Goal: Task Accomplishment & Management: Use online tool/utility

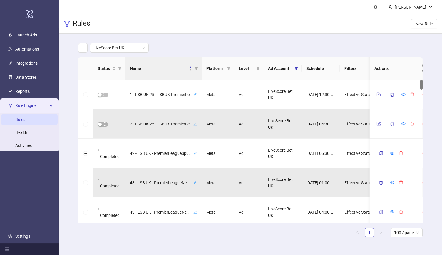
click at [174, 47] on div "LiveScore Bet UK" at bounding box center [250, 47] width 344 height 9
click at [69, 46] on div "LiveScore Bet UK Status Name Platform Level Ad Account Schedule Filters Is Eval…" at bounding box center [250, 143] width 383 height 218
click at [30, 41] on ul "Launch Ads Automations Integrations Data Stores Reports Rule Engine Rules Healt…" at bounding box center [29, 135] width 59 height 215
click at [35, 50] on link "Automations" at bounding box center [27, 49] width 24 height 5
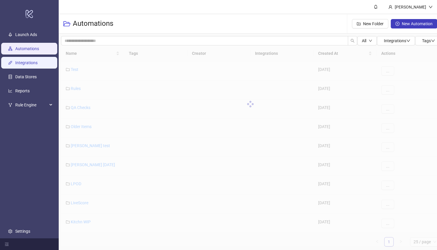
click at [36, 60] on link "Integrations" at bounding box center [26, 62] width 22 height 5
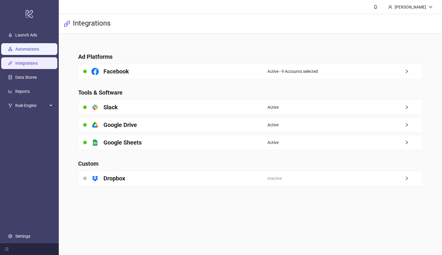
click at [35, 47] on link "Automations" at bounding box center [27, 49] width 24 height 5
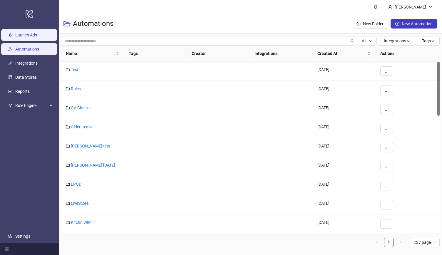
click at [34, 36] on link "Launch Ads" at bounding box center [26, 35] width 22 height 5
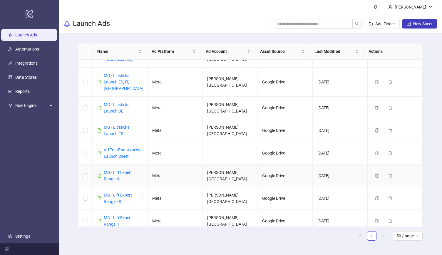
scroll to position [12, 0]
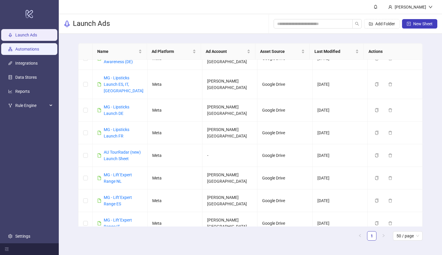
click at [36, 49] on link "Automations" at bounding box center [27, 49] width 24 height 5
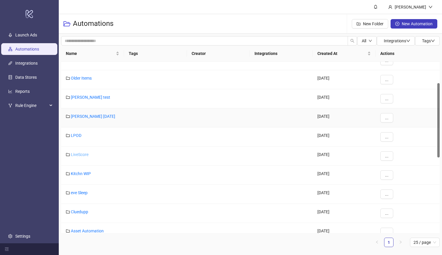
scroll to position [49, 0]
click at [83, 154] on link "LiveScore" at bounding box center [80, 153] width 18 height 5
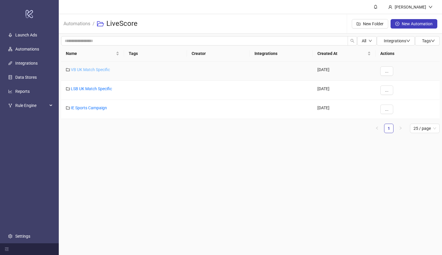
click at [95, 68] on link "VB UK Match Specific" at bounding box center [90, 69] width 39 height 5
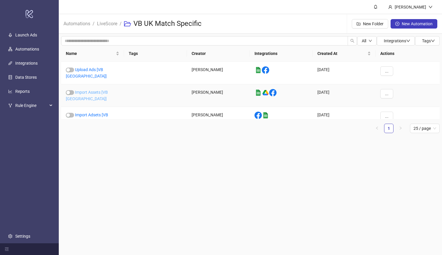
click at [101, 90] on link "Import Assets [VB [GEOGRAPHIC_DATA]]" at bounding box center [87, 95] width 42 height 11
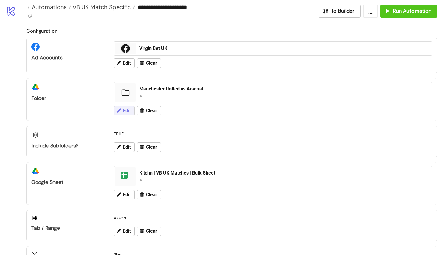
click at [125, 112] on span "Edit" at bounding box center [127, 110] width 8 height 5
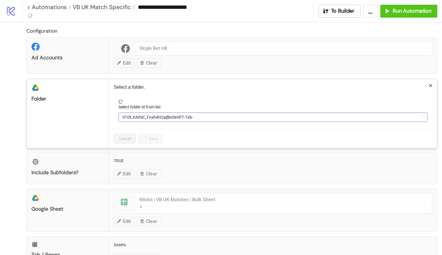
click at [143, 117] on span "1FVlLXA0SC_Fnxh4H2ajlbv0imP7-7xb-" at bounding box center [273, 117] width 302 height 9
click at [105, 115] on div "**********" at bounding box center [221, 127] width 442 height 255
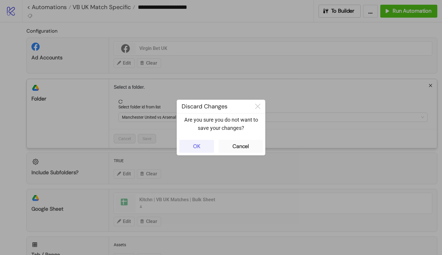
click at [204, 147] on button "OK" at bounding box center [196, 146] width 35 height 13
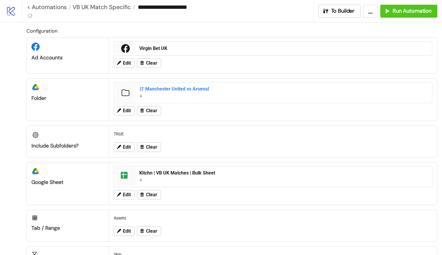
click at [167, 88] on div "Manchester United vs Arsenal" at bounding box center [283, 89] width 289 height 6
click at [161, 88] on div "Manchester United vs Arsenal" at bounding box center [283, 89] width 289 height 6
click at [130, 111] on span "Edit" at bounding box center [127, 110] width 8 height 5
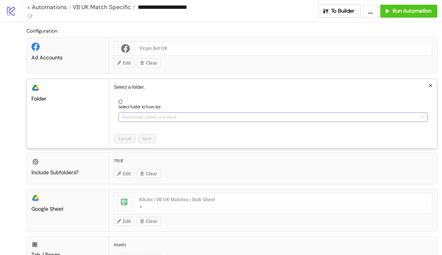
click at [157, 120] on span "Manchester United vs Arsenal" at bounding box center [273, 117] width 302 height 9
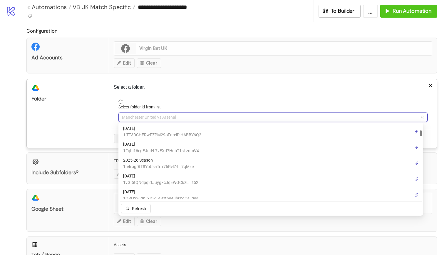
scroll to position [89, 0]
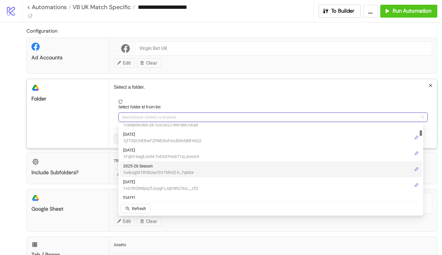
click at [167, 169] on span "1u4rogDtT8YbUsaTrtr76RvlZ-h_7qMze" at bounding box center [158, 172] width 70 height 6
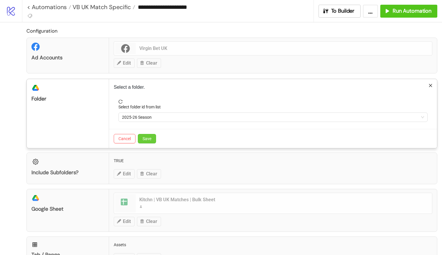
click at [141, 141] on button "Save" at bounding box center [147, 138] width 18 height 9
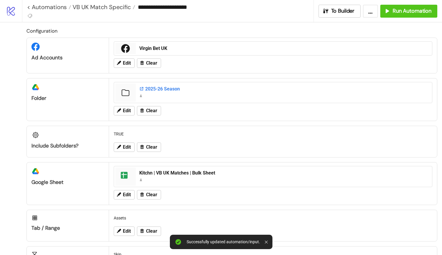
click at [157, 88] on div "2025-26 Season" at bounding box center [283, 89] width 289 height 6
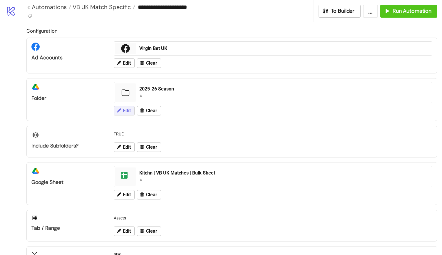
click at [131, 109] on button "Edit" at bounding box center [124, 110] width 21 height 9
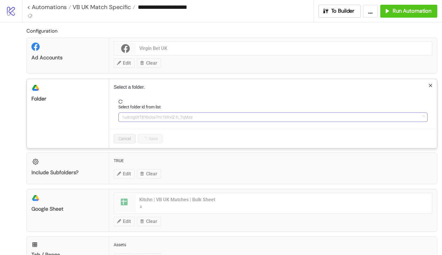
click at [159, 117] on span "1u4rogDtT8YbUsaTrtr76RvlZ-h_7qMze" at bounding box center [273, 117] width 302 height 9
click at [159, 117] on span "2025-26 Season" at bounding box center [273, 117] width 302 height 9
click at [8, 98] on div "Configuration Ad Accounts Virgin Bet UK Edit Clear platform/google_drive Folder…" at bounding box center [221, 168] width 442 height 292
click at [166, 117] on span "2025-26 Season" at bounding box center [273, 117] width 302 height 9
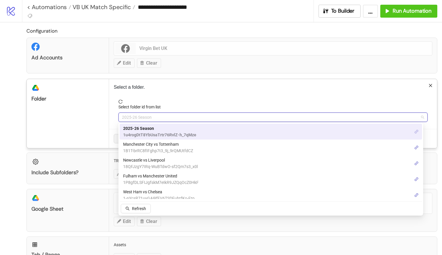
click at [417, 132] on icon "link" at bounding box center [416, 131] width 4 height 4
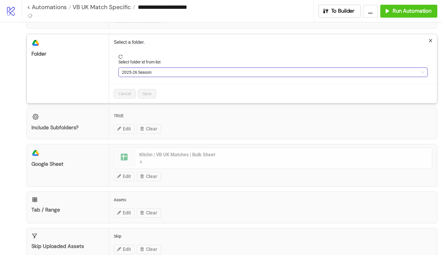
scroll to position [47, 0]
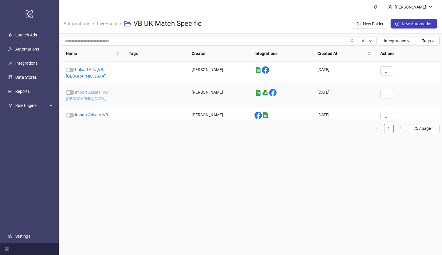
click at [90, 90] on link "Import Assets [VB [GEOGRAPHIC_DATA]]" at bounding box center [87, 95] width 42 height 11
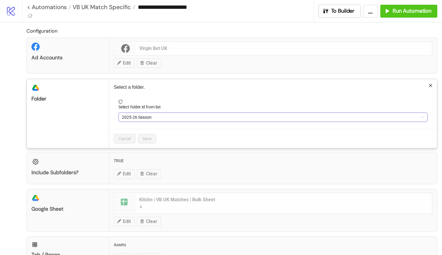
click at [165, 118] on span "2025-26 Season" at bounding box center [273, 117] width 302 height 9
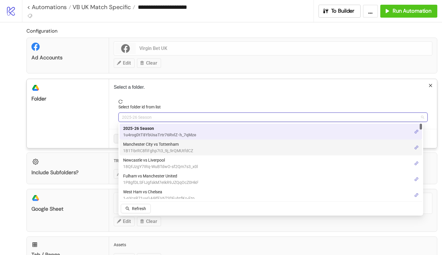
click at [166, 144] on span "Manchester City vs Tottenham" at bounding box center [158, 144] width 70 height 6
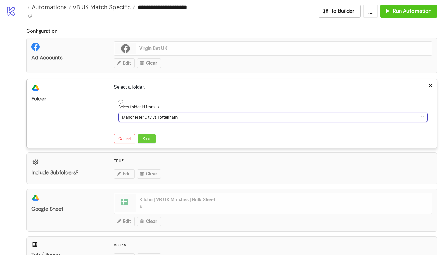
click at [146, 137] on span "Save" at bounding box center [146, 138] width 9 height 5
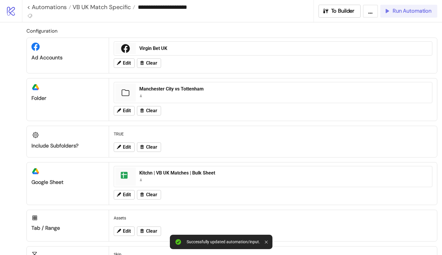
click at [401, 13] on span "Run Automation" at bounding box center [411, 11] width 39 height 7
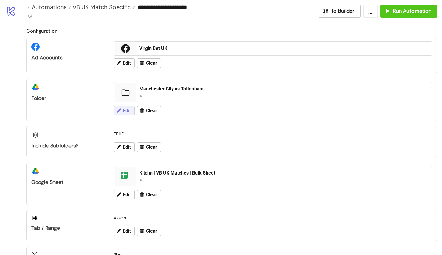
click at [123, 111] on span "Edit" at bounding box center [127, 110] width 8 height 5
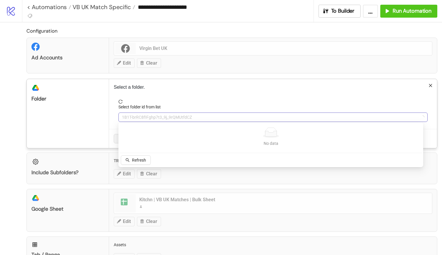
click at [151, 119] on span "1B1T-brRC8fIFghp7t3_9j_9rQMUtfdCZ" at bounding box center [273, 117] width 302 height 9
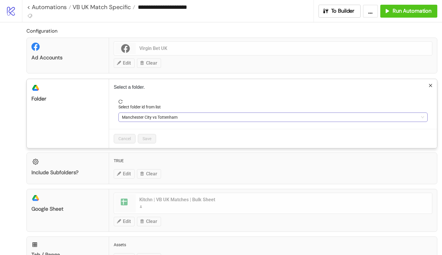
click at [151, 119] on span "Manchester City vs Tottenham" at bounding box center [273, 117] width 302 height 9
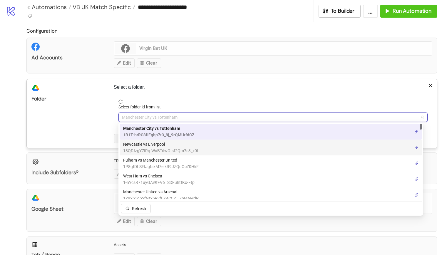
click at [164, 145] on span "Newcastle vs Liverpool" at bounding box center [160, 144] width 75 height 6
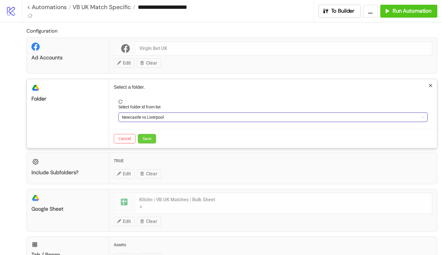
click at [141, 137] on button "Save" at bounding box center [147, 138] width 18 height 9
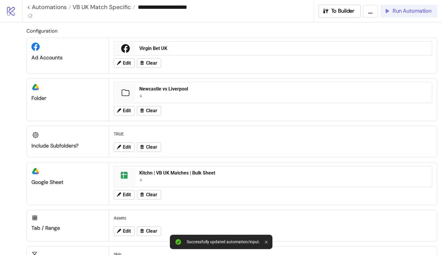
click at [405, 10] on span "Run Automation" at bounding box center [411, 11] width 39 height 7
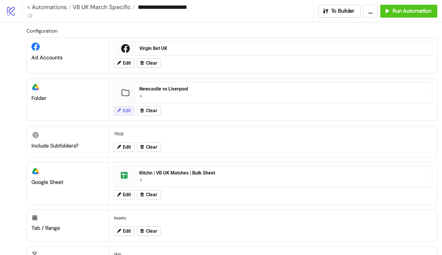
click at [127, 111] on span "Edit" at bounding box center [127, 110] width 8 height 5
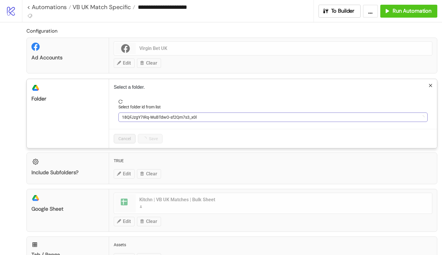
click at [146, 116] on span "18QFJzgY7IRq-WuBTdwO-sf2Qm7s3_x0l" at bounding box center [273, 117] width 302 height 9
click at [173, 117] on span "Newcastle vs Liverpool" at bounding box center [273, 117] width 302 height 9
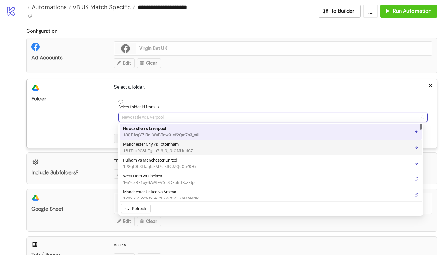
click at [180, 146] on span "Manchester City vs Tottenham" at bounding box center [158, 144] width 70 height 6
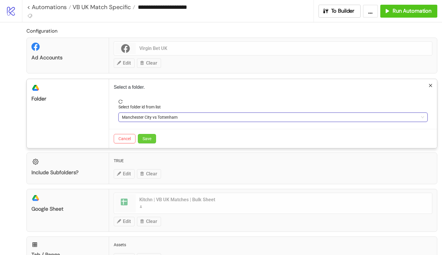
click at [149, 137] on span "Save" at bounding box center [146, 138] width 9 height 5
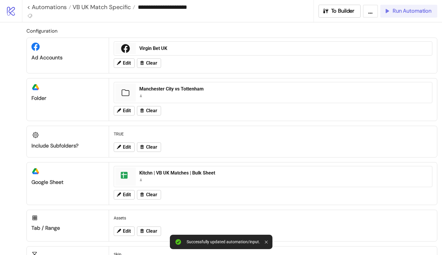
click at [405, 9] on span "Run Automation" at bounding box center [411, 11] width 39 height 7
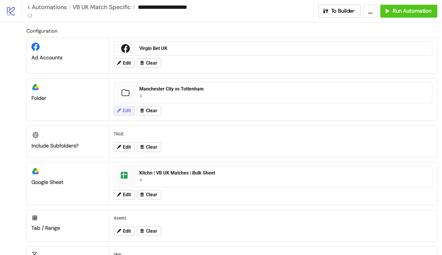
click at [125, 112] on span "Edit" at bounding box center [127, 110] width 8 height 5
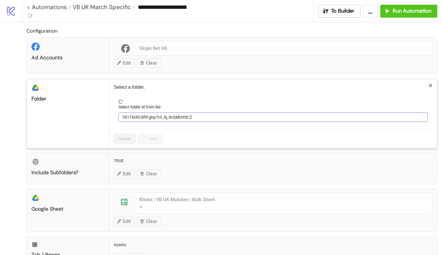
click at [143, 117] on span "1B1T-brRC8fIFghp7t3_9j_9rQMUtfdCZ" at bounding box center [273, 117] width 302 height 9
click at [175, 117] on span "Manchester City vs Tottenham" at bounding box center [273, 117] width 302 height 9
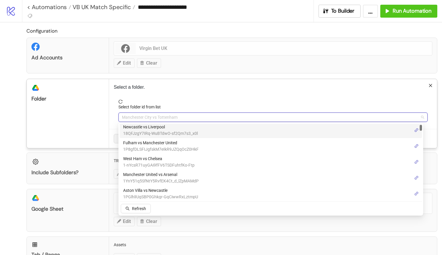
scroll to position [19, 0]
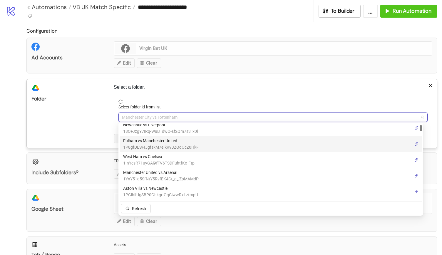
click at [187, 142] on span "Fulham vs Manchester United" at bounding box center [160, 140] width 75 height 6
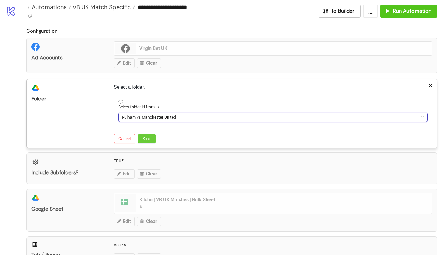
click at [147, 134] on button "Save" at bounding box center [147, 138] width 18 height 9
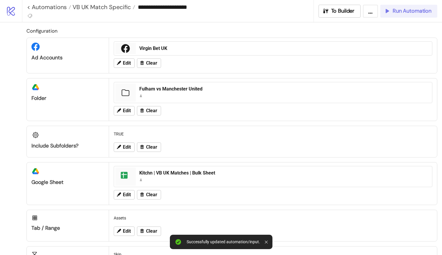
click at [413, 12] on span "Run Automation" at bounding box center [411, 11] width 39 height 7
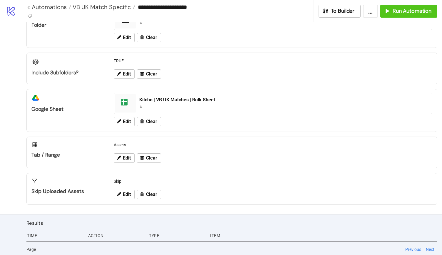
scroll to position [0, 0]
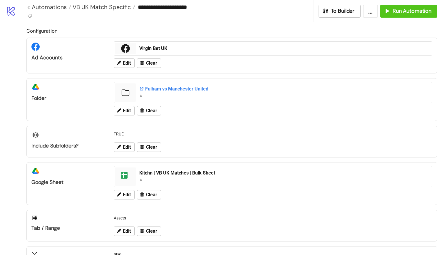
click at [169, 87] on div "Fulham vs Manchester United" at bounding box center [283, 89] width 289 height 6
click at [240, 4] on input "**********" at bounding box center [224, 7] width 178 height 9
click at [243, 27] on div "Configuration Ad Accounts Virgin Bet UK Edit Clear platform/google_drive Folder…" at bounding box center [221, 154] width 442 height 265
click at [129, 109] on span "Edit" at bounding box center [127, 110] width 8 height 5
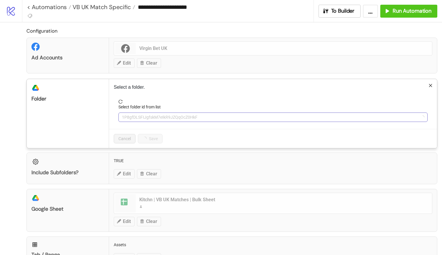
click at [156, 114] on span "1P8gfDLSFIJgfskM7eIkR9JZQqOcZ0HkF" at bounding box center [273, 117] width 302 height 9
click at [158, 117] on span "Fulham vs Manchester United" at bounding box center [273, 117] width 302 height 9
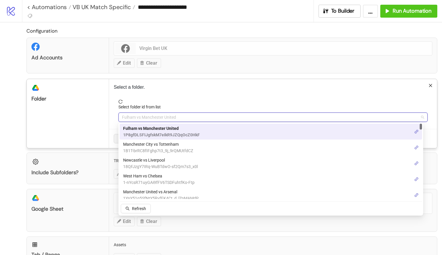
click at [3, 72] on div "Configuration Ad Accounts Virgin Bet UK Edit Clear platform/google_drive Folder…" at bounding box center [221, 168] width 442 height 292
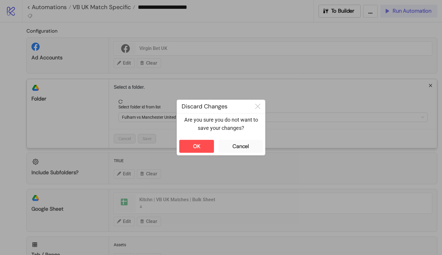
click at [402, 11] on div "**********" at bounding box center [221, 127] width 442 height 255
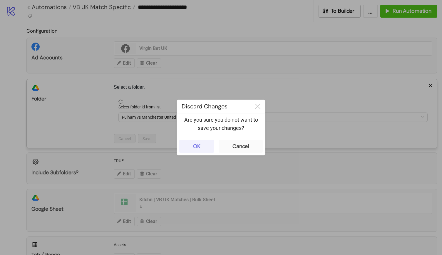
click at [195, 144] on div "OK" at bounding box center [196, 146] width 7 height 7
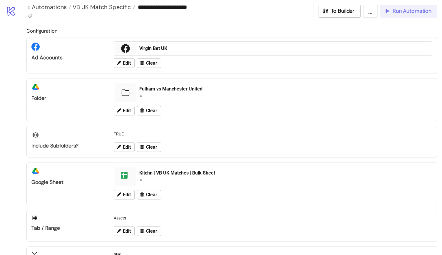
click at [421, 11] on span "Run Automation" at bounding box center [411, 11] width 39 height 7
click at [122, 111] on button "Edit" at bounding box center [124, 110] width 21 height 9
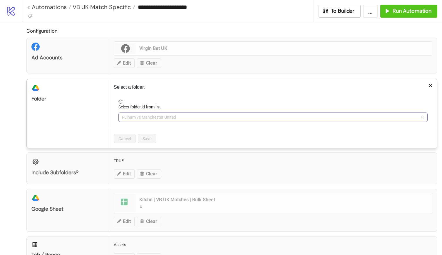
click at [148, 119] on span "Fulham vs Manchester United" at bounding box center [273, 117] width 302 height 9
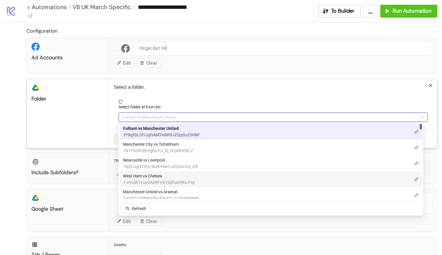
click at [176, 177] on span "West Ham vs Chelsea" at bounding box center [158, 176] width 71 height 6
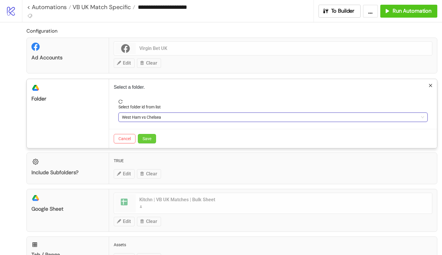
click at [143, 137] on span "Save" at bounding box center [146, 138] width 9 height 5
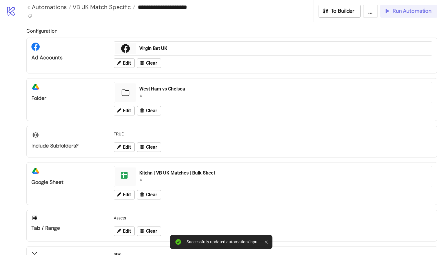
click at [407, 14] on button "Run Automation" at bounding box center [408, 11] width 57 height 13
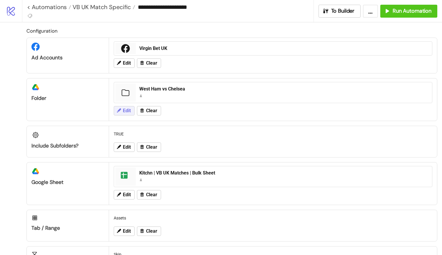
click at [124, 111] on span "Edit" at bounding box center [127, 110] width 8 height 5
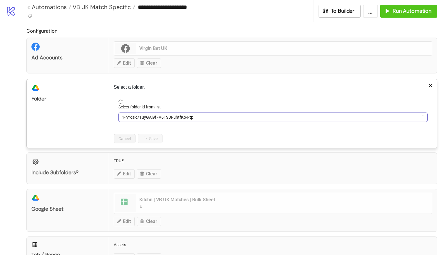
click at [153, 116] on span "1-nYcsR71uyGAi9fFV6TSDFuhtfKo-Ftp" at bounding box center [273, 117] width 302 height 9
click at [156, 119] on span "West Ham vs Chelsea" at bounding box center [273, 117] width 302 height 9
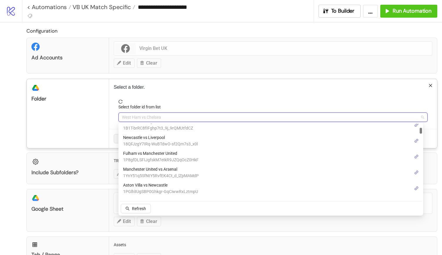
scroll to position [54, 0]
click at [165, 151] on span "Fulham vs Manchester United" at bounding box center [160, 153] width 75 height 6
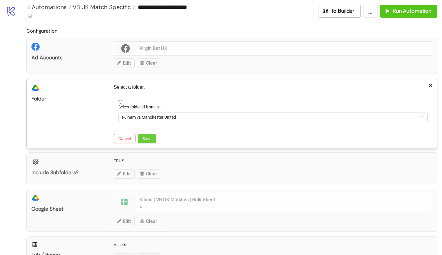
click at [151, 141] on button "Save" at bounding box center [147, 138] width 18 height 9
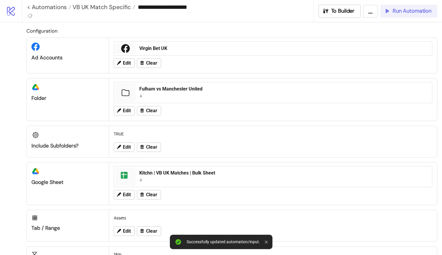
click at [402, 13] on span "Run Automation" at bounding box center [411, 11] width 39 height 7
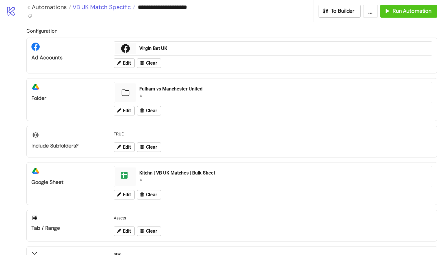
click at [116, 7] on span "VB UK Match Specific" at bounding box center [101, 7] width 60 height 8
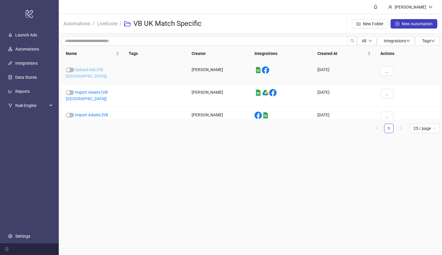
click at [97, 69] on link "Upload Ads [VB [GEOGRAPHIC_DATA]]" at bounding box center [86, 72] width 41 height 11
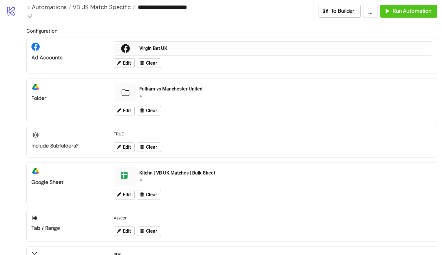
type input "**********"
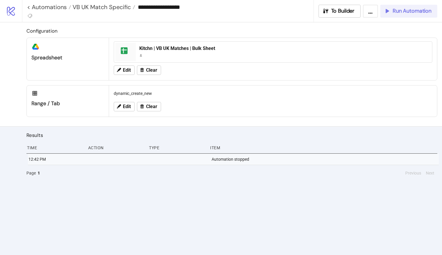
click at [410, 14] on span "Run Automation" at bounding box center [411, 11] width 39 height 7
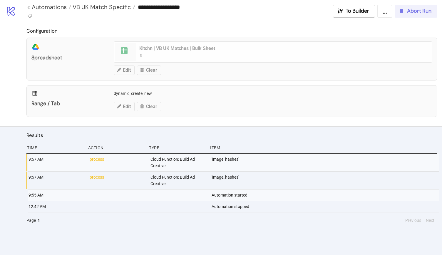
click at [408, 10] on span "Abort Run" at bounding box center [419, 11] width 24 height 7
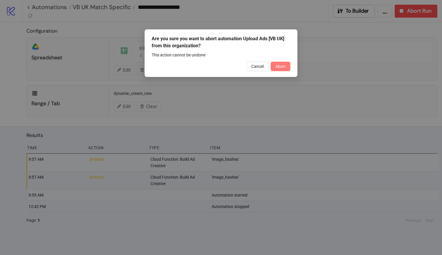
click at [283, 65] on span "Abort" at bounding box center [280, 66] width 10 height 5
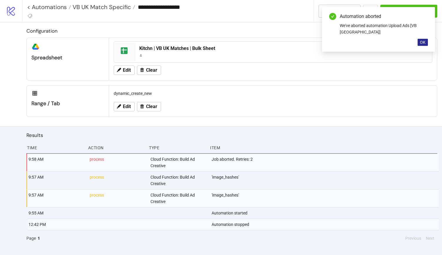
click at [419, 39] on button "OK" at bounding box center [422, 42] width 10 height 7
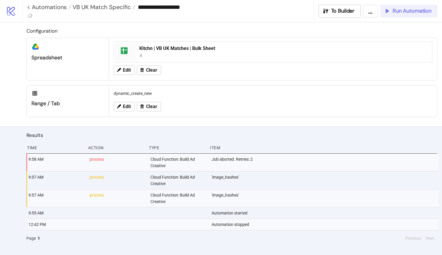
click at [402, 13] on span "Run Automation" at bounding box center [411, 11] width 39 height 7
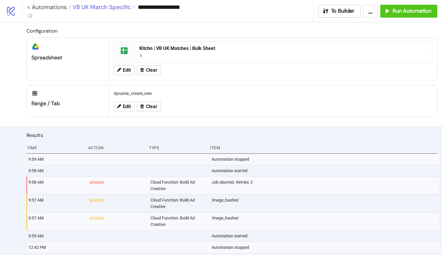
click at [111, 7] on span "VB UK Match Specific" at bounding box center [101, 7] width 60 height 8
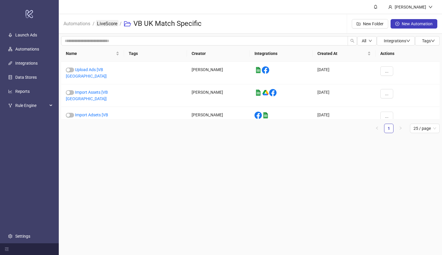
click at [102, 25] on link "LiveScore" at bounding box center [107, 23] width 23 height 6
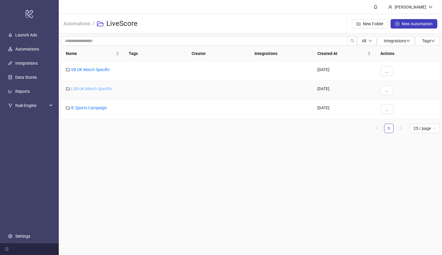
click at [89, 89] on link "LSB UK Match Specific" at bounding box center [91, 88] width 41 height 5
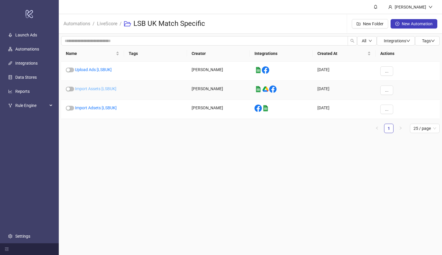
click at [89, 89] on link "Import Assets [LSBUK]" at bounding box center [95, 88] width 41 height 5
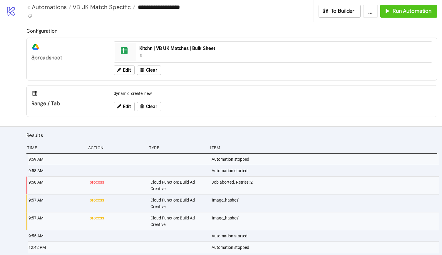
type input "**********"
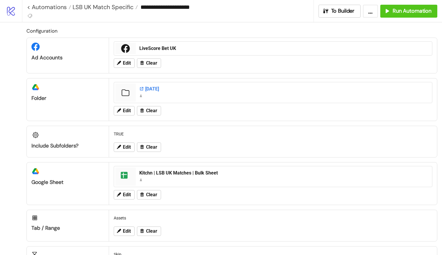
click at [148, 89] on div "[DATE]" at bounding box center [283, 89] width 289 height 6
click at [156, 88] on div "[DATE]" at bounding box center [283, 89] width 289 height 6
click at [127, 111] on span "Edit" at bounding box center [127, 110] width 8 height 5
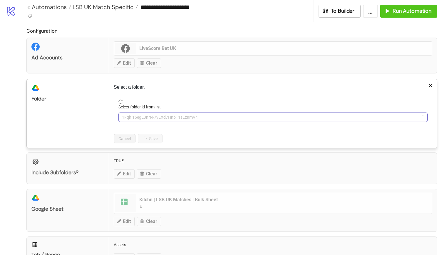
click at [148, 116] on span "1Fqhl16egEJnrN-7vEXd7HnbT1sLznmV4" at bounding box center [273, 117] width 302 height 9
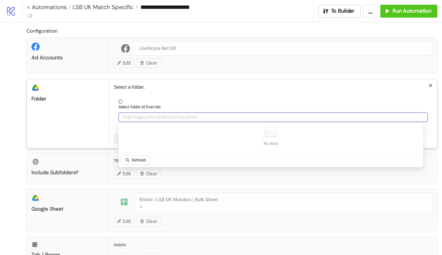
type input "*"
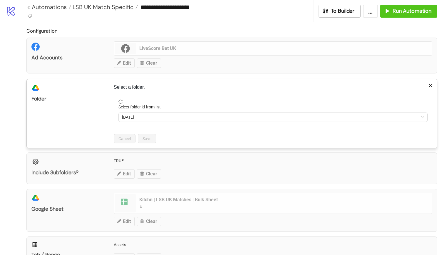
click at [148, 116] on span "[DATE]" at bounding box center [273, 117] width 302 height 9
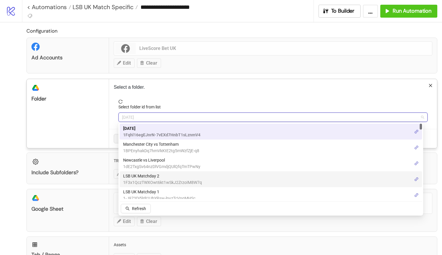
click at [158, 178] on span "LSB UK Matchday 2" at bounding box center [162, 176] width 79 height 6
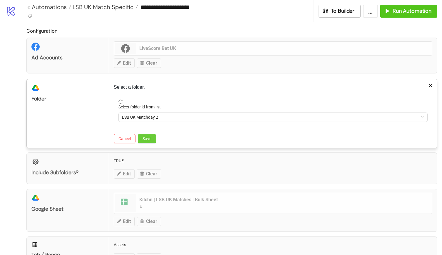
click at [142, 142] on button "Save" at bounding box center [147, 138] width 18 height 9
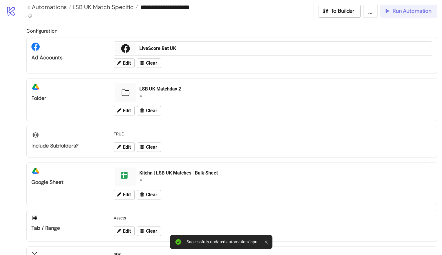
click at [395, 10] on span "Run Automation" at bounding box center [411, 11] width 39 height 7
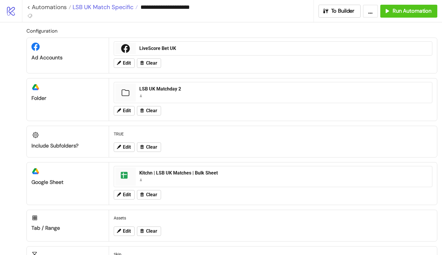
click at [117, 8] on span "LSB UK Match Specific" at bounding box center [102, 7] width 62 height 8
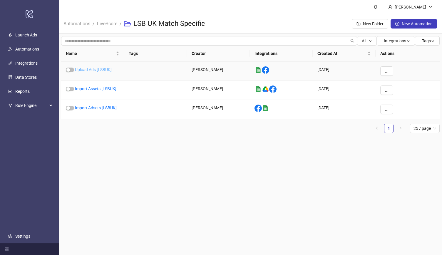
click at [96, 70] on link "Upload Ads [LSBUK]" at bounding box center [93, 69] width 37 height 5
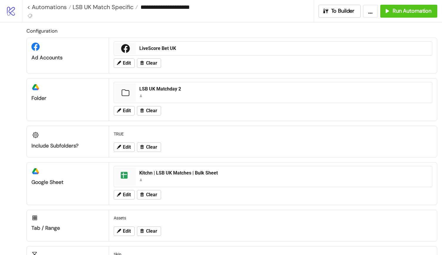
type input "**********"
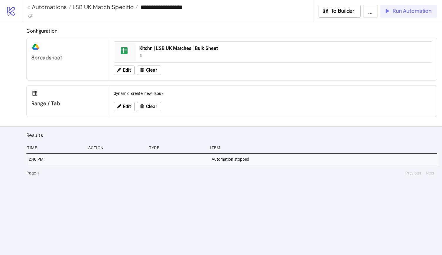
click at [416, 11] on span "Run Automation" at bounding box center [411, 11] width 39 height 7
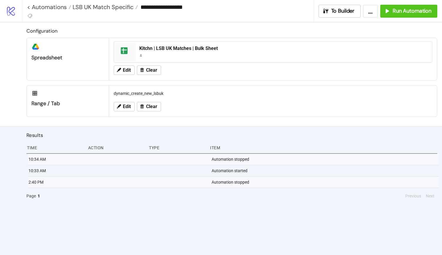
click at [231, 6] on input "**********" at bounding box center [225, 7] width 175 height 9
click at [11, 63] on div "Configuration platform/google_drive Spreadsheet spreadsheet Kitchn | LSB UK Mat…" at bounding box center [221, 74] width 442 height 104
